Goal: Task Accomplishment & Management: Use online tool/utility

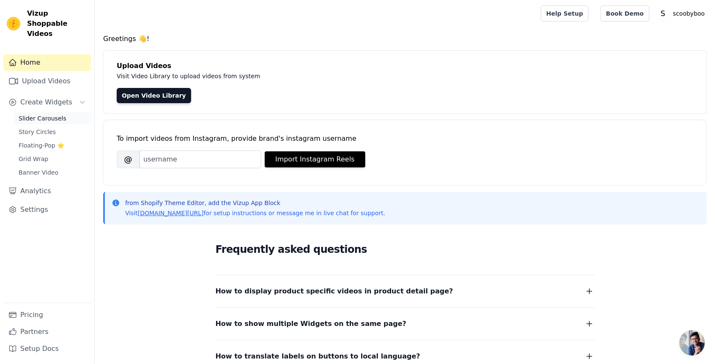
click at [69, 113] on link "Slider Carousels" at bounding box center [52, 119] width 77 height 12
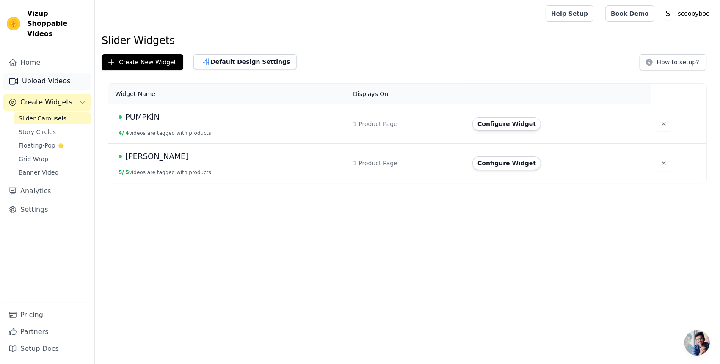
click at [34, 73] on link "Upload Videos" at bounding box center [47, 81] width 88 height 17
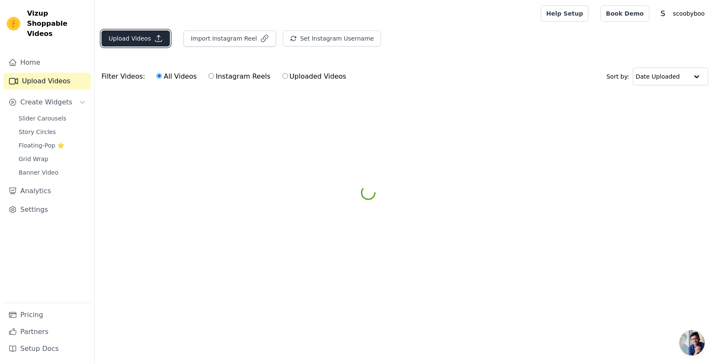
click at [141, 36] on button "Upload Videos" at bounding box center [136, 38] width 69 height 16
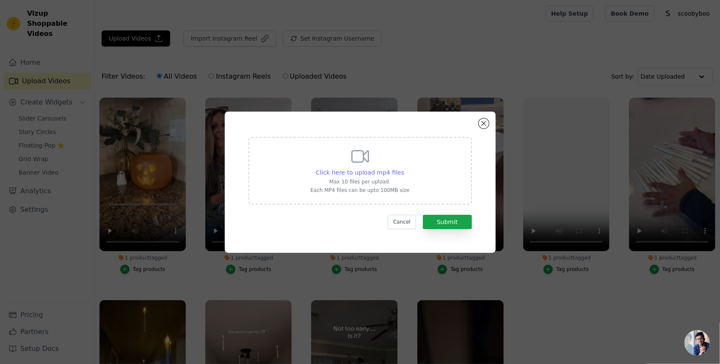
click at [390, 170] on span "Click here to upload mp4 files" at bounding box center [360, 172] width 88 height 7
click at [404, 168] on input "Click here to upload mp4 files Max 10 files per upload. Each MP4 files can be u…" at bounding box center [404, 168] width 0 height 0
type input "C:\fakepath\video_7534731500714085663.mp4"
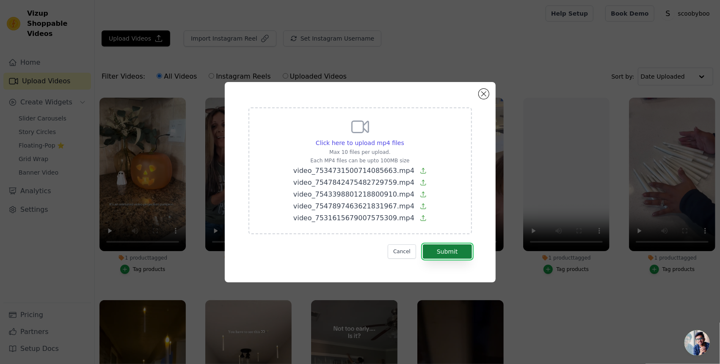
click at [439, 251] on button "Submit" at bounding box center [447, 252] width 49 height 14
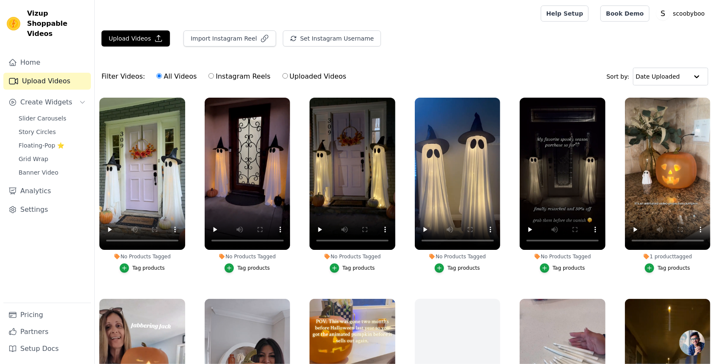
click at [135, 269] on div "Tag products" at bounding box center [148, 268] width 33 height 7
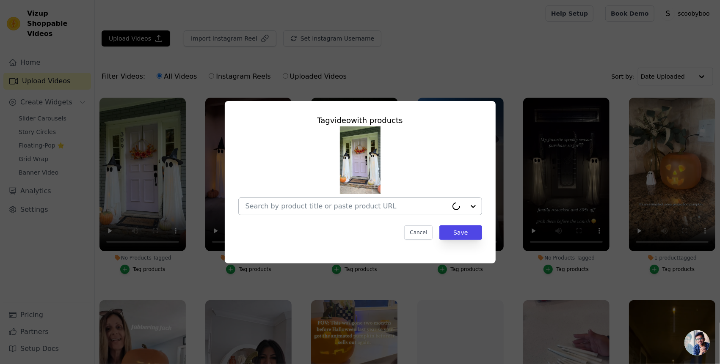
click at [353, 201] on div at bounding box center [346, 206] width 202 height 17
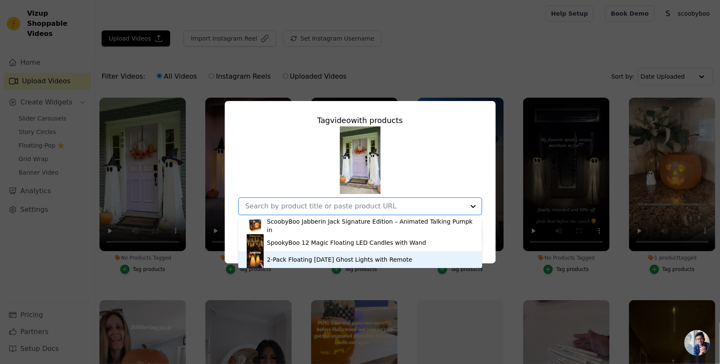
click at [341, 255] on div "2-Pack Floating Halloween Ghost Lights with Remote" at bounding box center [360, 259] width 227 height 17
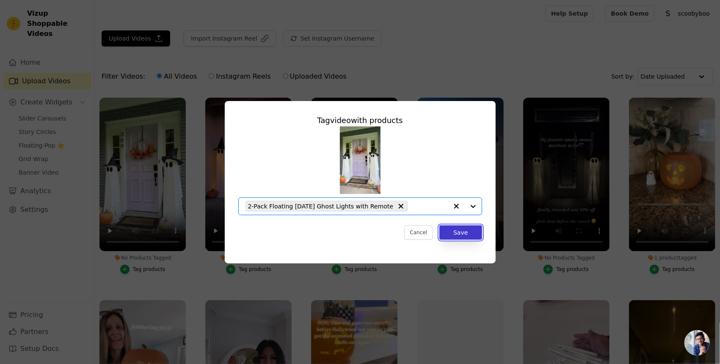
click at [462, 234] on button "Save" at bounding box center [460, 233] width 42 height 14
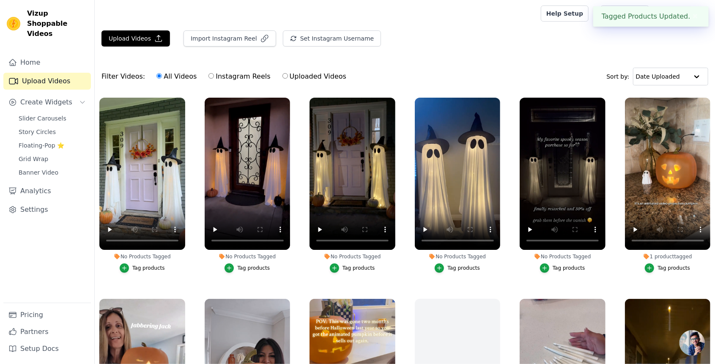
click at [237, 272] on label "No Products Tagged Tag products" at bounding box center [247, 186] width 87 height 179
click at [236, 270] on button "Tag products" at bounding box center [247, 268] width 45 height 9
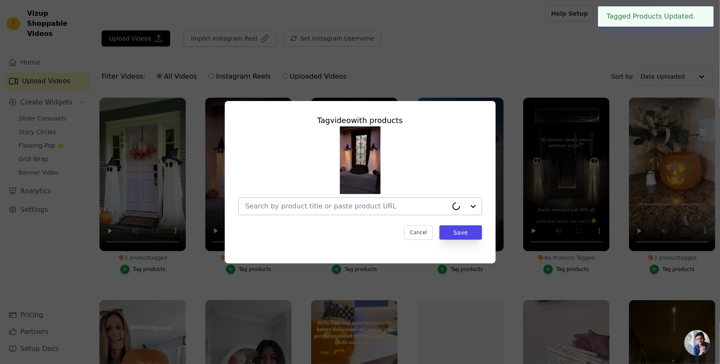
click at [336, 210] on input "No Products Tagged Tag video with products Cancel Save Tag products" at bounding box center [346, 206] width 202 height 8
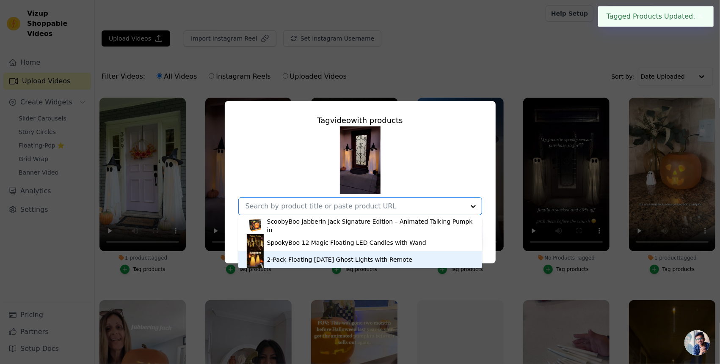
click at [316, 255] on div "2-Pack Floating Halloween Ghost Lights with Remote" at bounding box center [360, 259] width 227 height 17
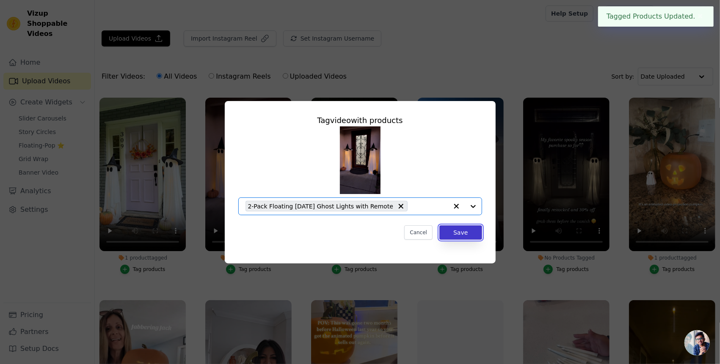
click at [479, 234] on button "Save" at bounding box center [460, 233] width 42 height 14
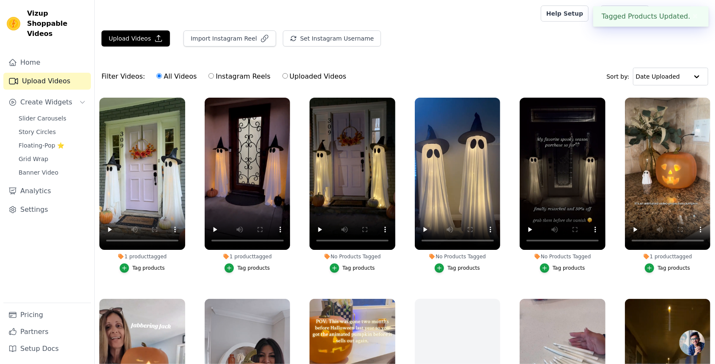
click at [347, 265] on div "Tag products" at bounding box center [359, 268] width 33 height 7
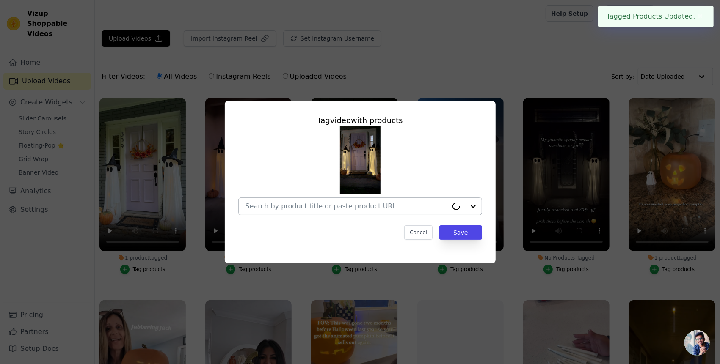
click at [413, 202] on input "No Products Tagged Tag video with products Cancel Save Tag products" at bounding box center [346, 206] width 202 height 8
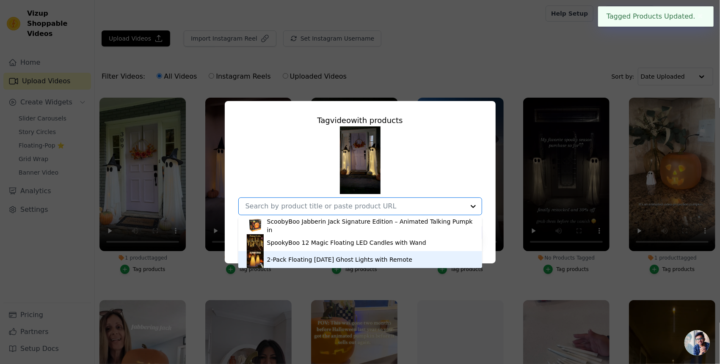
click at [352, 252] on div "2-Pack Floating Halloween Ghost Lights with Remote" at bounding box center [360, 259] width 227 height 17
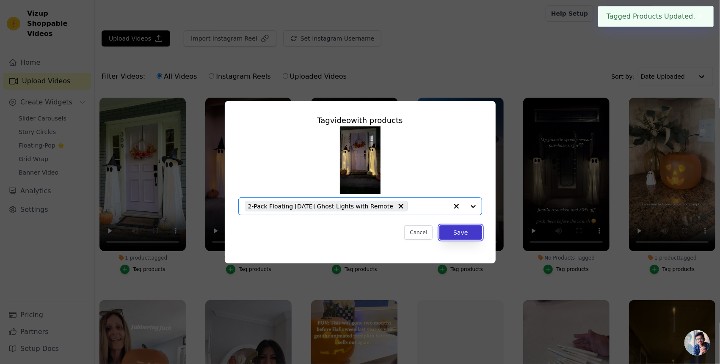
click at [460, 236] on button "Save" at bounding box center [460, 233] width 42 height 14
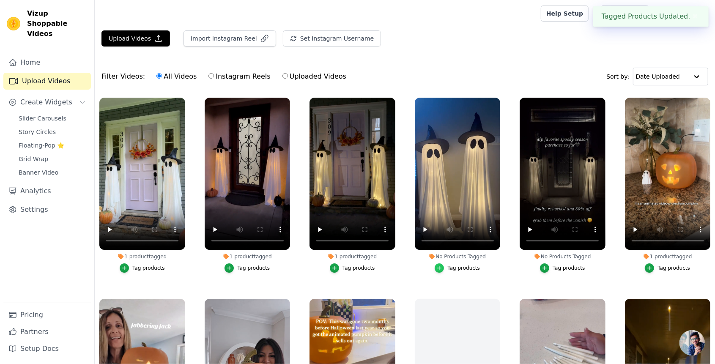
click at [442, 267] on icon "button" at bounding box center [440, 269] width 4 height 4
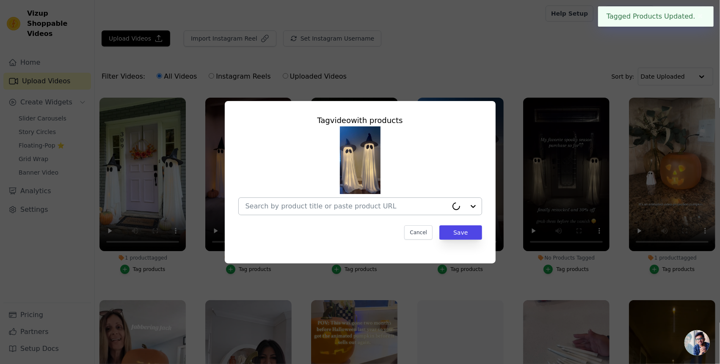
click at [445, 206] on input "No Products Tagged Tag video with products Cancel Save Tag products" at bounding box center [346, 206] width 202 height 8
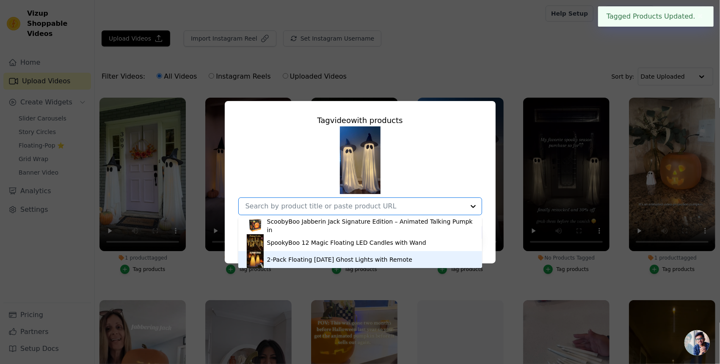
click at [367, 256] on div "2-Pack Floating Halloween Ghost Lights with Remote" at bounding box center [339, 260] width 145 height 8
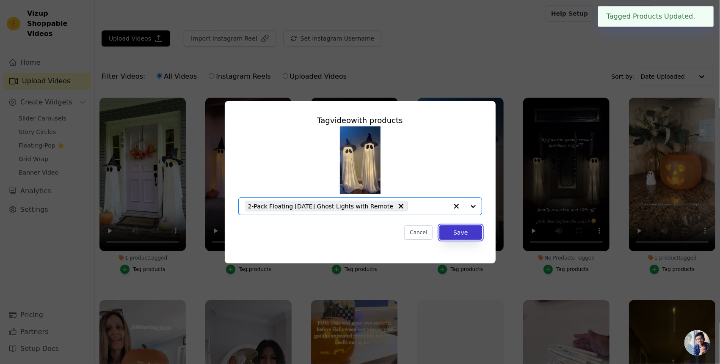
click at [459, 233] on button "Save" at bounding box center [460, 233] width 42 height 14
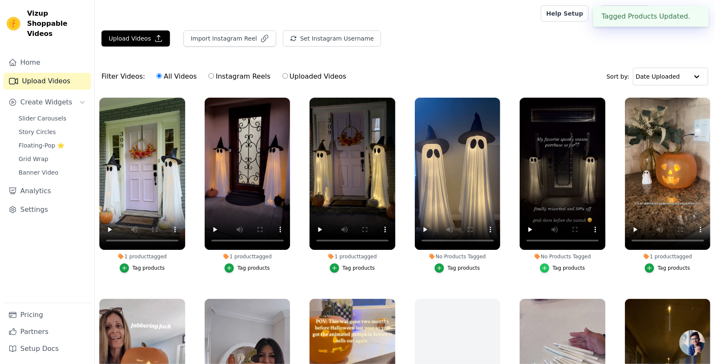
click at [547, 267] on icon "button" at bounding box center [545, 268] width 6 height 6
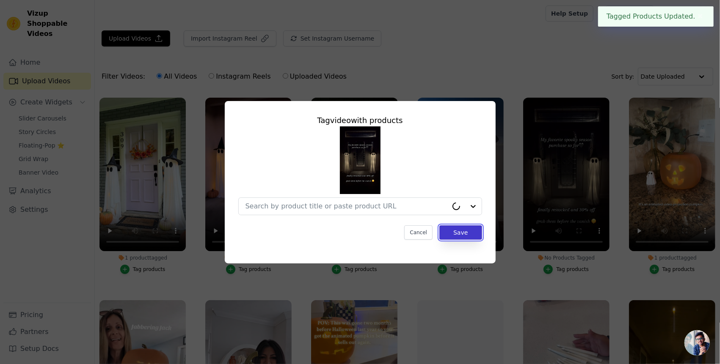
click at [451, 232] on button "Save" at bounding box center [460, 233] width 42 height 14
click at [432, 202] on ul "1 product tagged Tag products 1 product tagged Tag products 1 product tagged Ta…" at bounding box center [407, 261] width 625 height 337
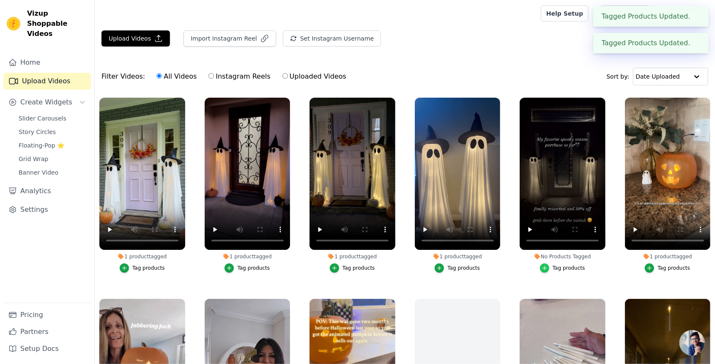
click at [546, 267] on icon "button" at bounding box center [545, 268] width 6 height 6
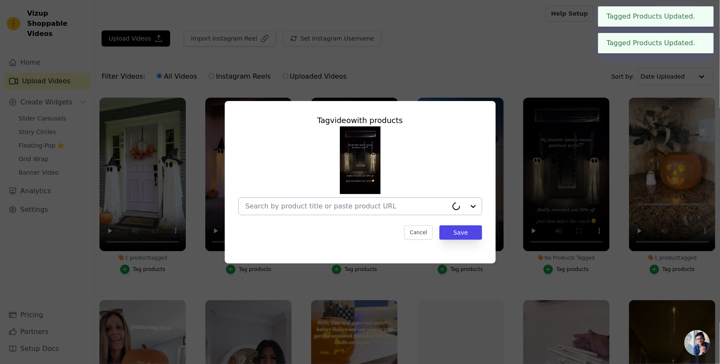
click at [432, 203] on input "No Products Tagged Tag video with products Cancel Save Tag products" at bounding box center [346, 206] width 202 height 8
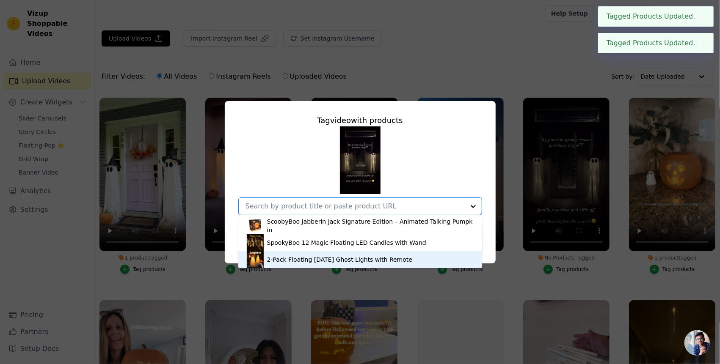
click at [325, 256] on div "2-Pack Floating Halloween Ghost Lights with Remote" at bounding box center [339, 260] width 145 height 8
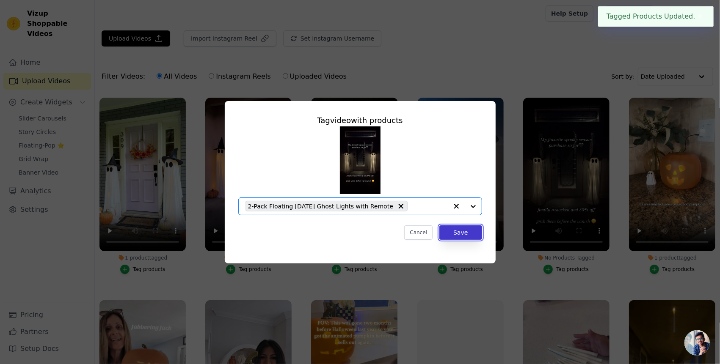
click at [468, 229] on button "Save" at bounding box center [460, 233] width 42 height 14
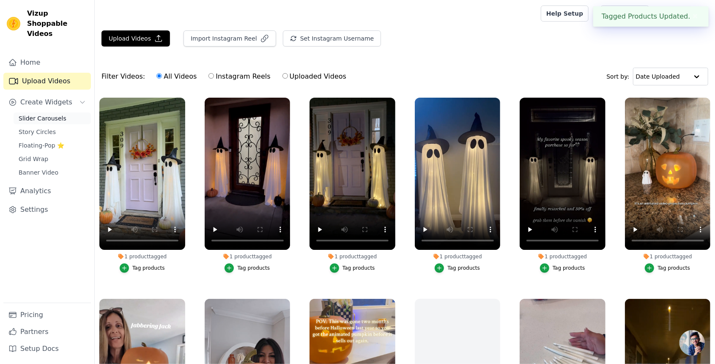
click at [31, 114] on span "Slider Carousels" at bounding box center [43, 118] width 48 height 8
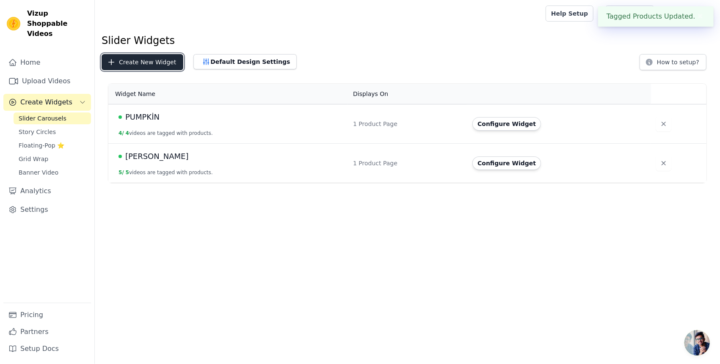
click at [146, 56] on button "Create New Widget" at bounding box center [143, 62] width 82 height 16
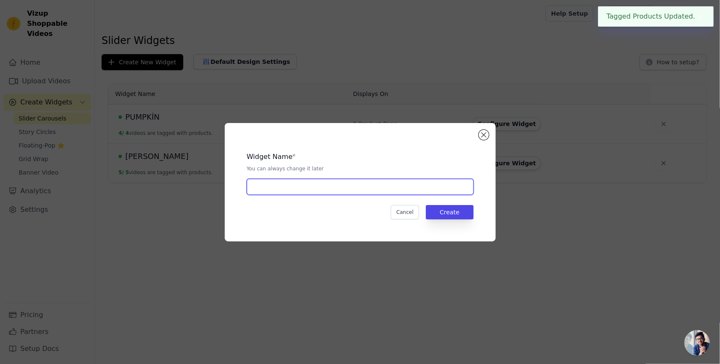
click at [420, 189] on input "text" at bounding box center [360, 187] width 227 height 16
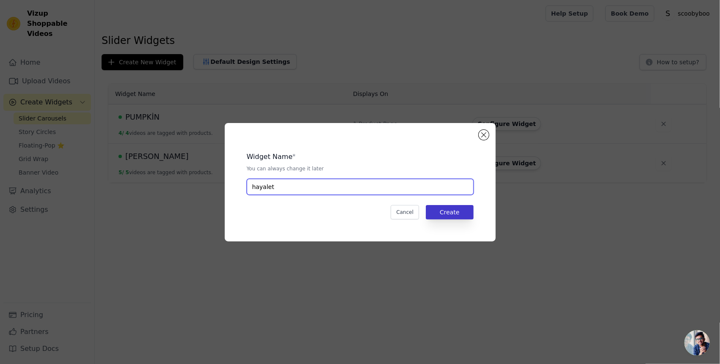
type input "hayalet"
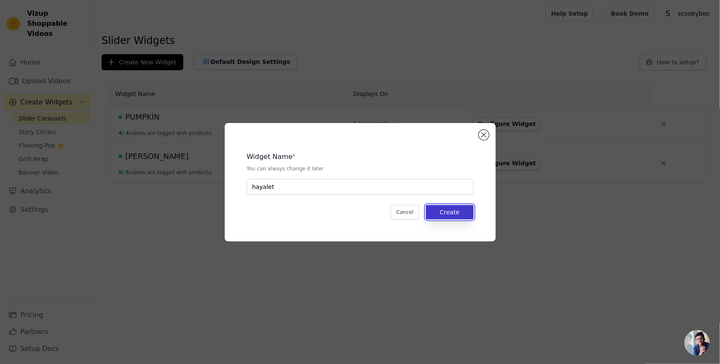
click at [469, 216] on button "Create" at bounding box center [450, 212] width 48 height 14
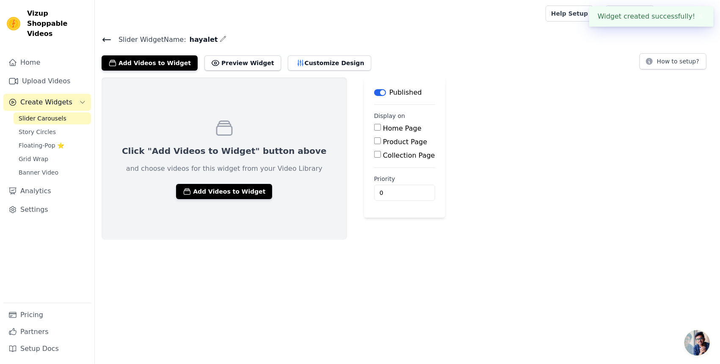
click at [240, 183] on div "Click "Add Videos to Widget" button above and choose videos for this widget fro…" at bounding box center [224, 158] width 245 height 162
click at [239, 184] on button "Add Videos to Widget" at bounding box center [224, 191] width 96 height 15
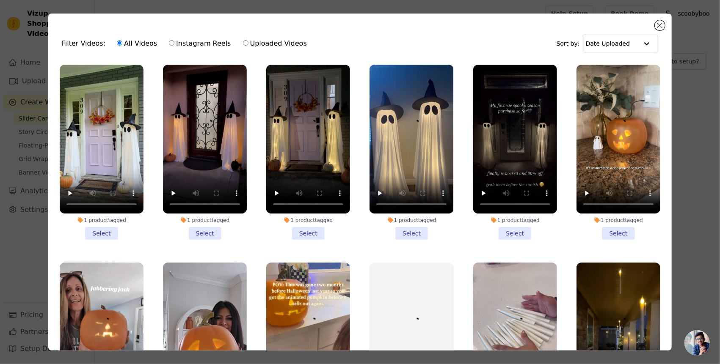
click at [110, 237] on li "1 product tagged Select" at bounding box center [102, 152] width 84 height 175
click at [0, 0] on input "1 product tagged Select" at bounding box center [0, 0] width 0 height 0
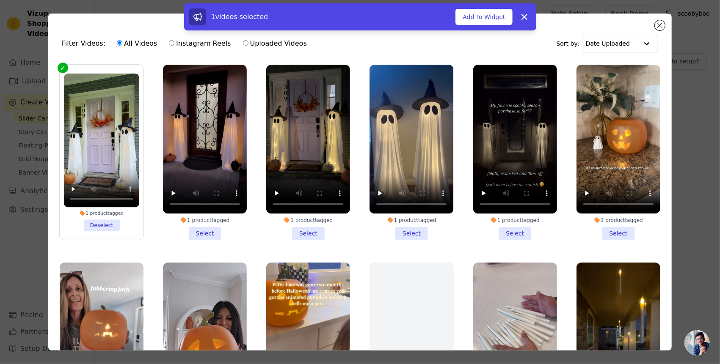
click at [217, 231] on li "1 product tagged Select" at bounding box center [205, 152] width 84 height 175
click at [0, 0] on input "1 product tagged Select" at bounding box center [0, 0] width 0 height 0
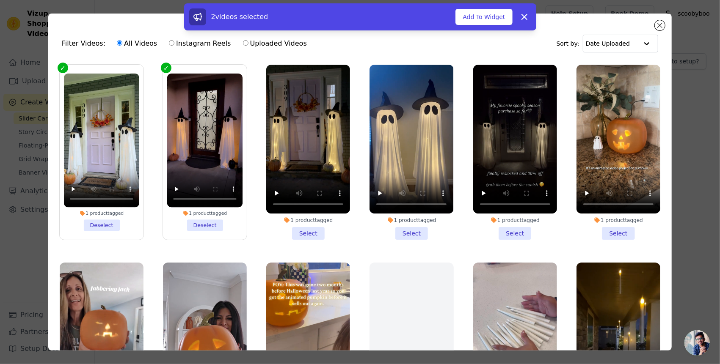
click at [286, 225] on li "1 product tagged Select" at bounding box center [308, 152] width 84 height 175
click at [0, 0] on input "1 product tagged Select" at bounding box center [0, 0] width 0 height 0
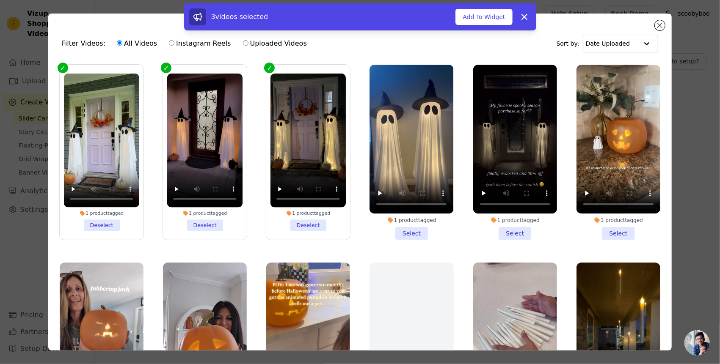
click at [396, 226] on li "1 product tagged Select" at bounding box center [411, 152] width 84 height 175
click at [0, 0] on input "1 product tagged Select" at bounding box center [0, 0] width 0 height 0
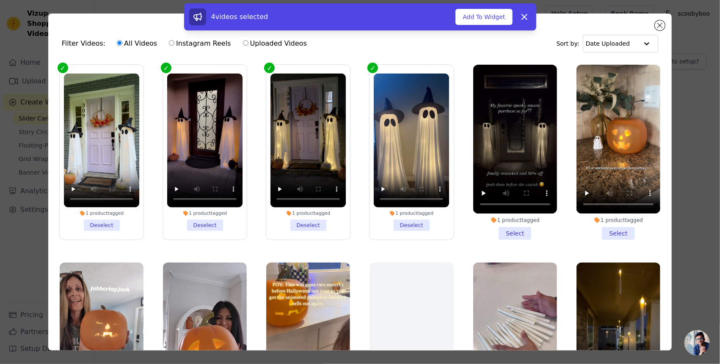
click at [496, 229] on li "1 product tagged Select" at bounding box center [515, 152] width 84 height 175
click at [0, 0] on input "1 product tagged Select" at bounding box center [0, 0] width 0 height 0
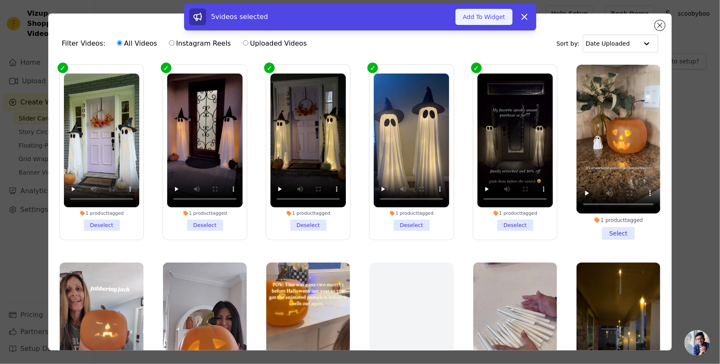
click at [503, 17] on button "Add To Widget" at bounding box center [483, 17] width 57 height 16
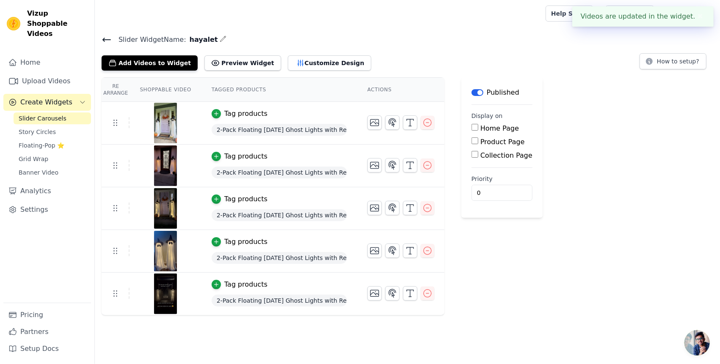
click at [471, 144] on div "Product Page" at bounding box center [501, 142] width 61 height 10
click at [471, 142] on input "Product Page" at bounding box center [474, 141] width 7 height 7
checkbox input "true"
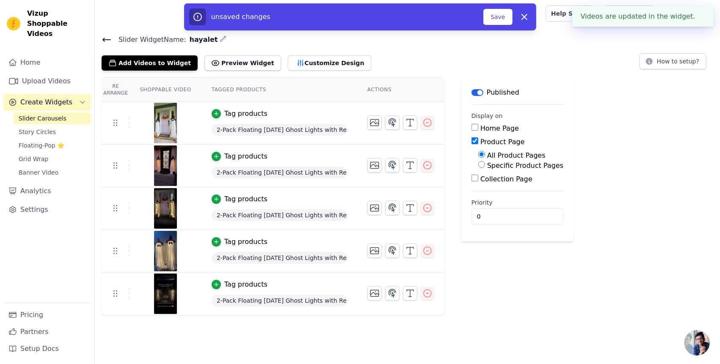
click at [479, 163] on div "Specific Product Pages" at bounding box center [520, 166] width 85 height 10
click at [478, 165] on input "Specific Product Pages" at bounding box center [481, 164] width 7 height 7
radio input "true"
click at [485, 183] on button "Select Products" at bounding box center [506, 185] width 57 height 14
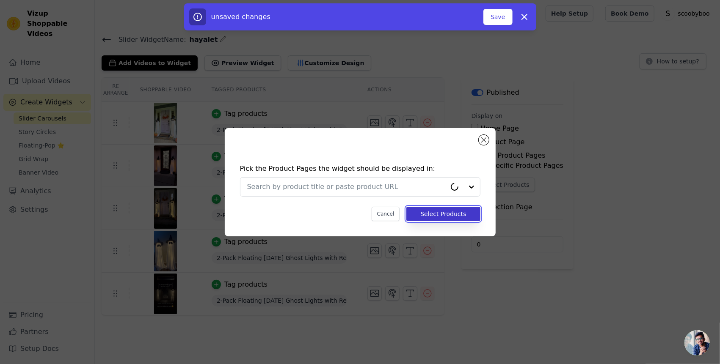
click at [423, 209] on button "Select Products" at bounding box center [443, 214] width 74 height 14
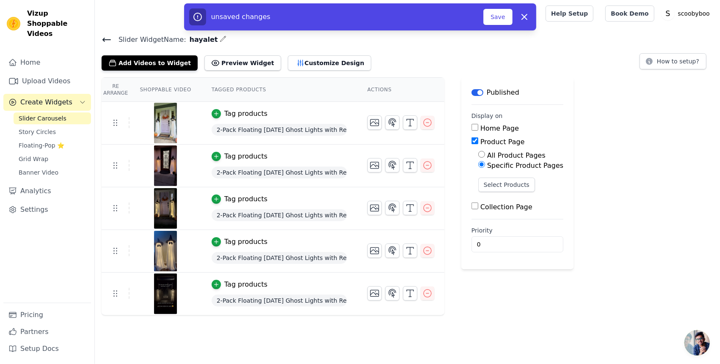
click at [483, 169] on div "Specific Product Pages" at bounding box center [520, 166] width 85 height 10
click at [487, 182] on button "Select Products" at bounding box center [506, 185] width 57 height 14
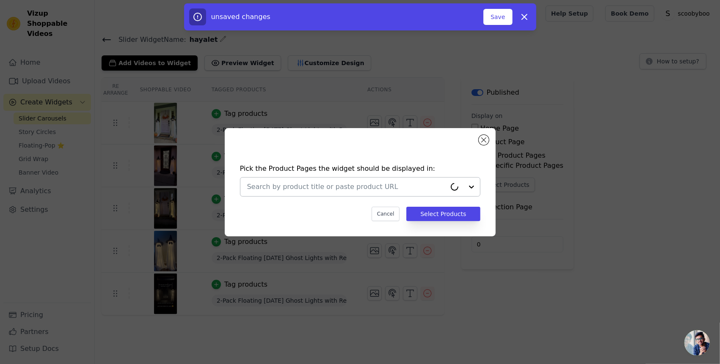
click at [415, 187] on input "text" at bounding box center [346, 187] width 199 height 10
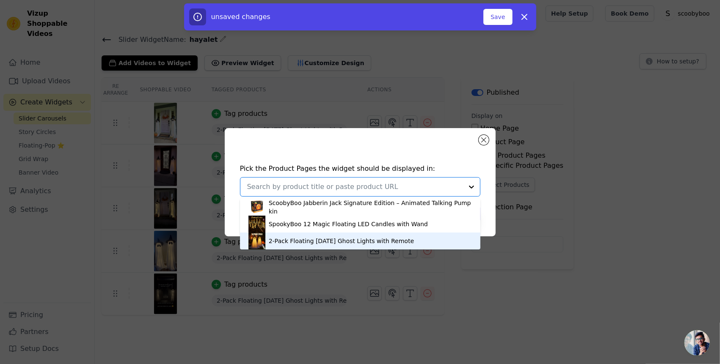
click at [354, 238] on div "2-Pack Floating Halloween Ghost Lights with Remote" at bounding box center [341, 241] width 145 height 8
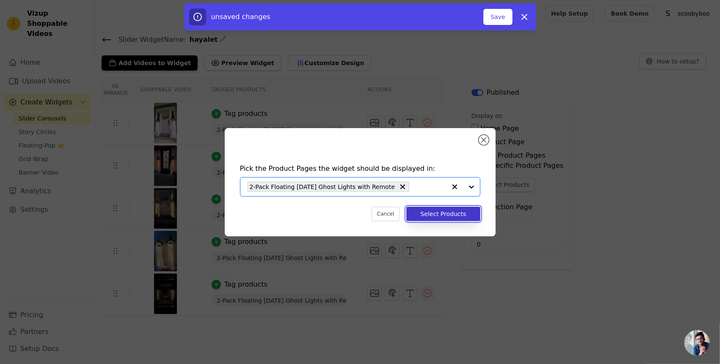
click at [458, 214] on button "Select Products" at bounding box center [443, 214] width 74 height 14
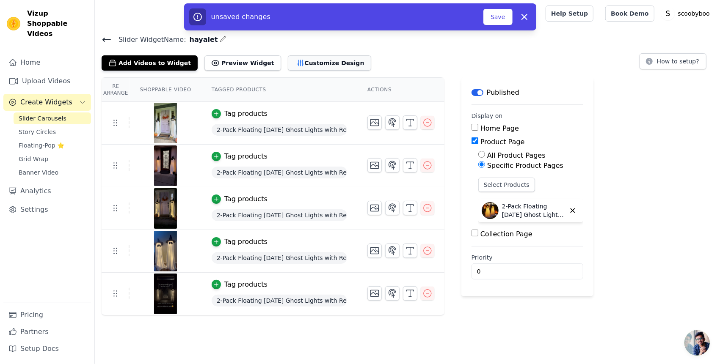
click at [288, 69] on button "Customize Design" at bounding box center [329, 62] width 83 height 15
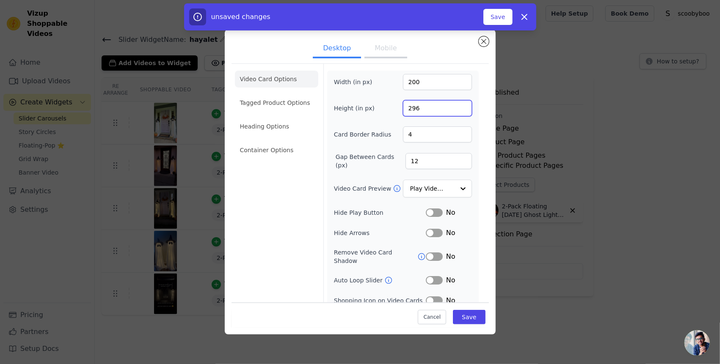
click at [458, 111] on input "296" at bounding box center [437, 108] width 69 height 16
click at [458, 111] on input "295" at bounding box center [437, 108] width 69 height 16
click at [458, 111] on input "294" at bounding box center [437, 108] width 69 height 16
click at [458, 111] on input "293" at bounding box center [437, 108] width 69 height 16
click at [458, 111] on input "292" at bounding box center [437, 108] width 69 height 16
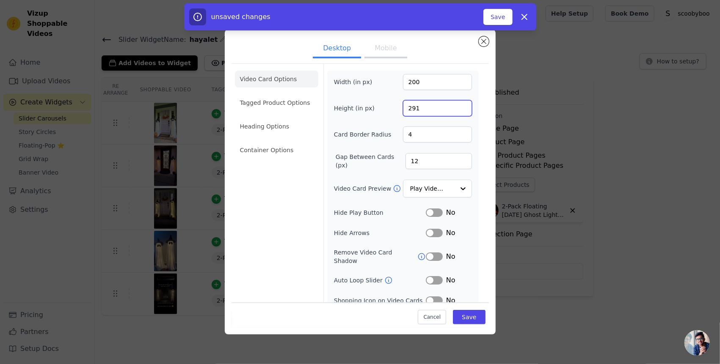
click at [458, 111] on input "291" at bounding box center [437, 108] width 69 height 16
type input "290"
click at [459, 108] on input "290" at bounding box center [437, 108] width 69 height 16
click at [509, 18] on button "Save" at bounding box center [497, 17] width 29 height 16
click at [473, 312] on button "Save" at bounding box center [469, 317] width 32 height 14
